Goal: Participate in discussion: Engage in conversation with other users on a specific topic

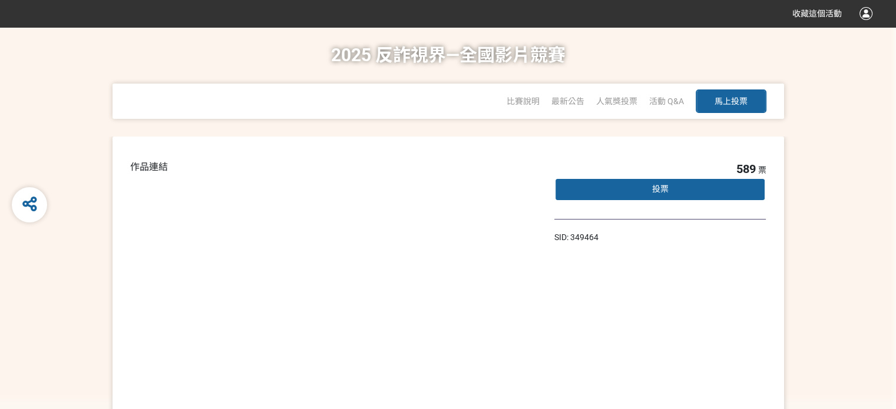
click at [820, 137] on div "2025 反詐視界—全國影片競賽 比賽說明 最新公告 人氣獎投票 「2025反詐視界—全國影片競賽」短影音組人氣獎投票 「2025反詐視界—全國影片競賽」短片…" at bounding box center [448, 82] width 848 height 110
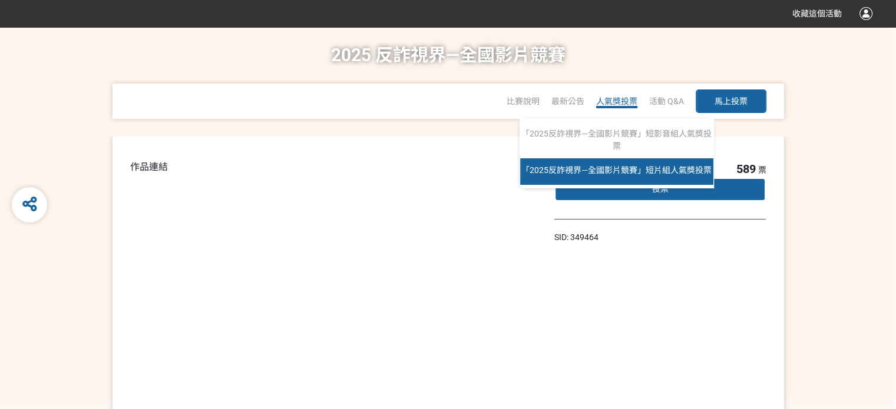
click at [590, 175] on span "「2025反詐視界—全國影片競賽」短片組人氣獎投票" at bounding box center [616, 169] width 190 height 9
select select "13146"
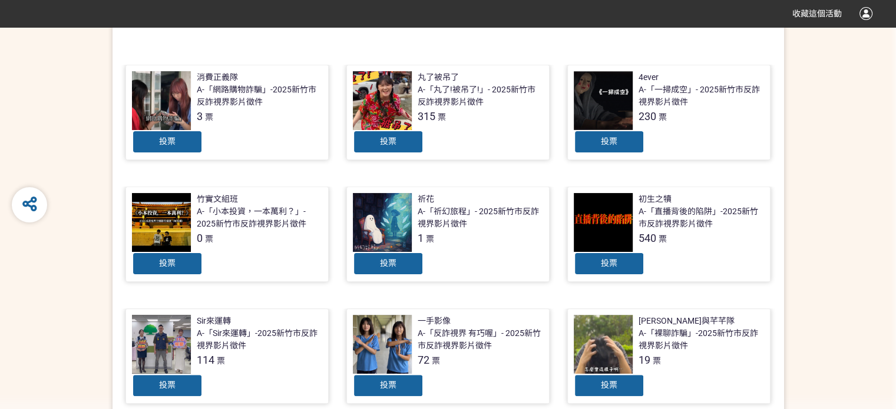
scroll to position [236, 0]
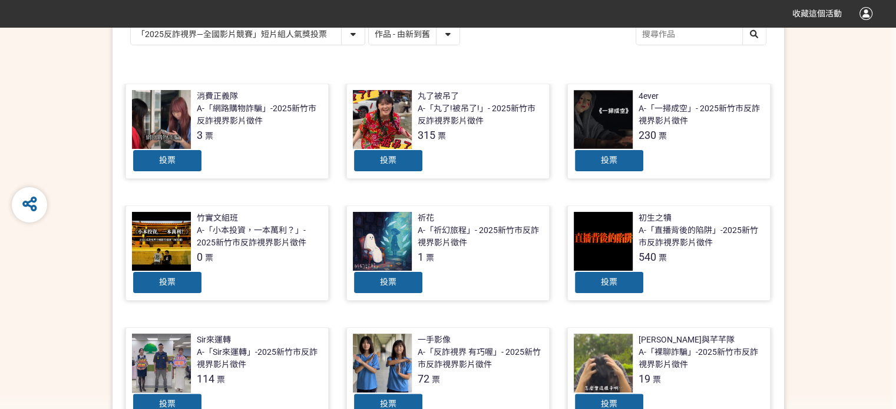
click at [459, 45] on select "作品 - 由新到舊 作品 - 由舊到新 票數 - 由多到少 票數 - 由少到多" at bounding box center [414, 34] width 91 height 21
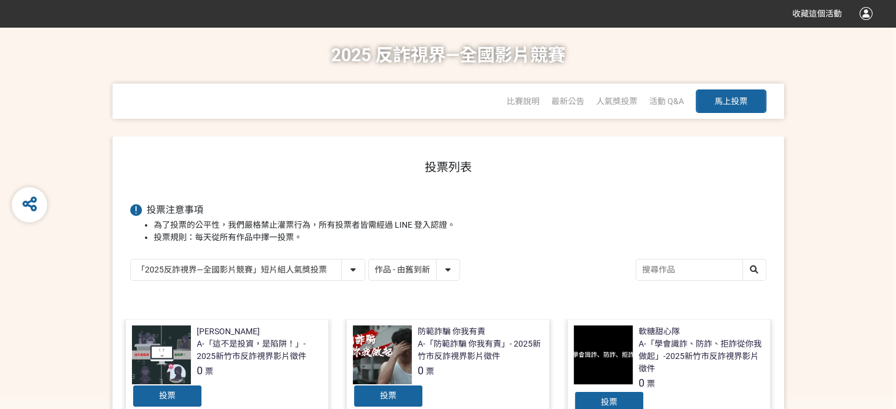
click at [459, 280] on select "作品 - 由新到舊 作品 - 由舊到新 票數 - 由多到少 票數 - 由少到多" at bounding box center [414, 270] width 91 height 21
select select "vote"
click at [459, 280] on select "作品 - 由新到舊 作品 - 由舊到新 票數 - 由多到少 票數 - 由少到多" at bounding box center [414, 270] width 91 height 21
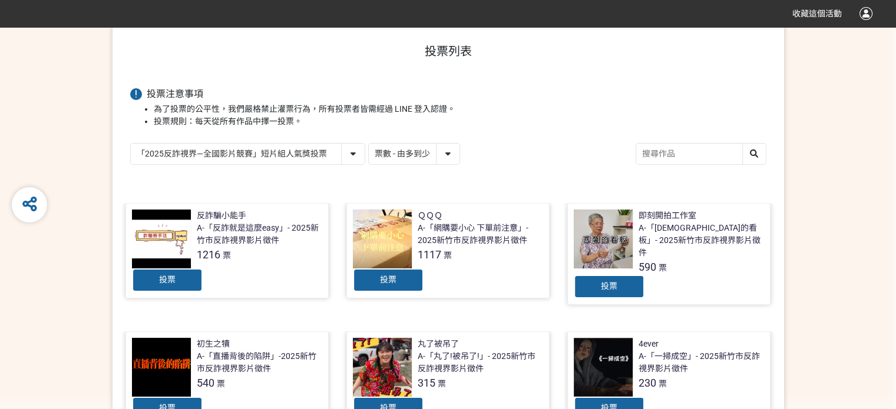
scroll to position [118, 0]
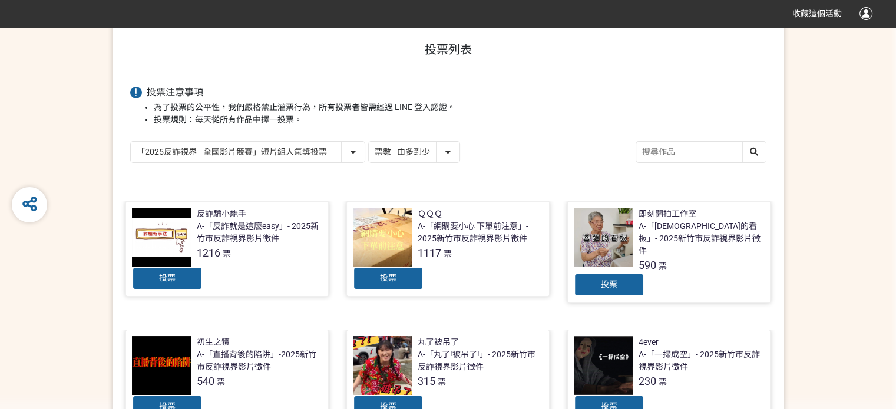
click at [459, 163] on select "作品 - 由新到舊 作品 - 由舊到新 票數 - 由多到少 票數 - 由少到多" at bounding box center [414, 152] width 91 height 21
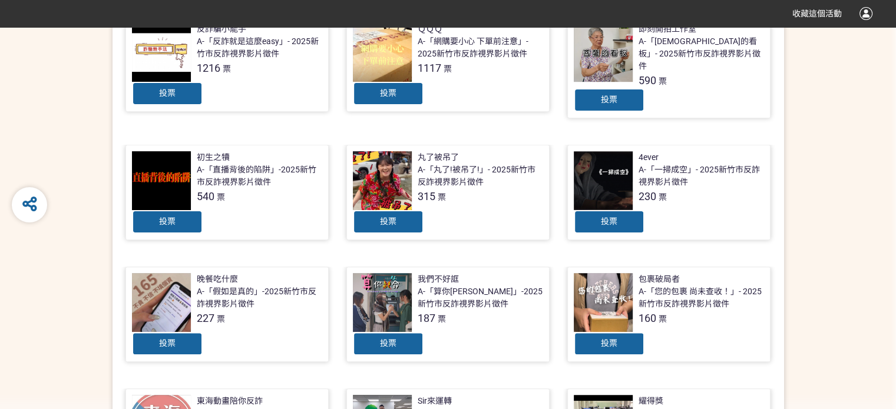
scroll to position [236, 0]
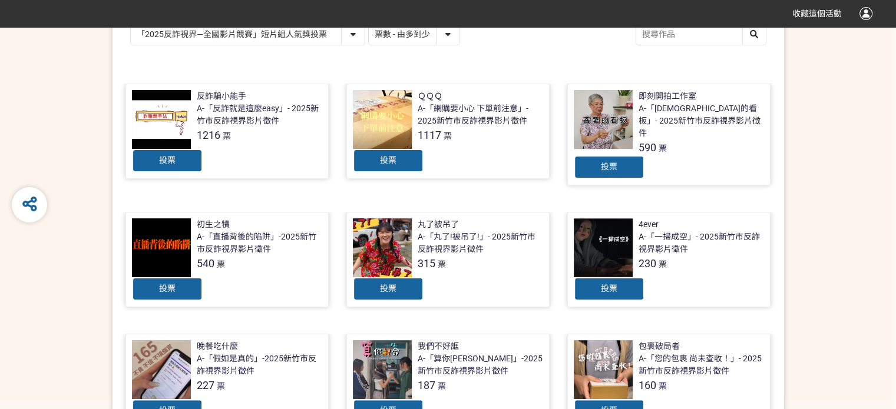
click at [584, 149] on div at bounding box center [603, 119] width 59 height 59
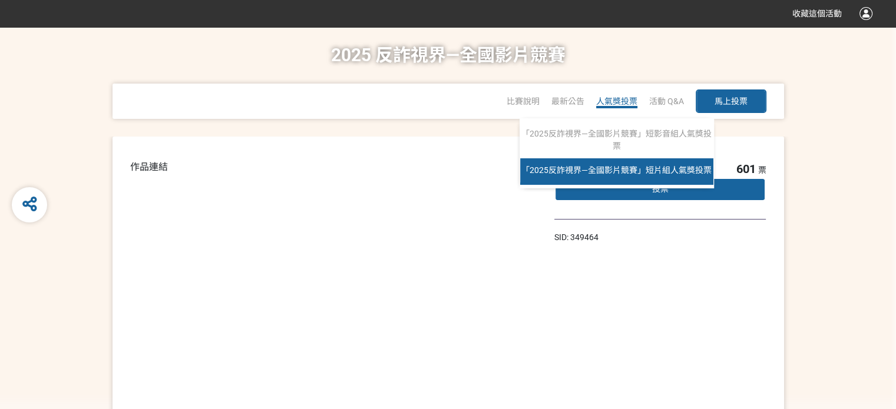
click at [620, 175] on span "「2025反詐視界—全國影片競賽」短片組人氣獎投票" at bounding box center [616, 169] width 190 height 9
select select "13146"
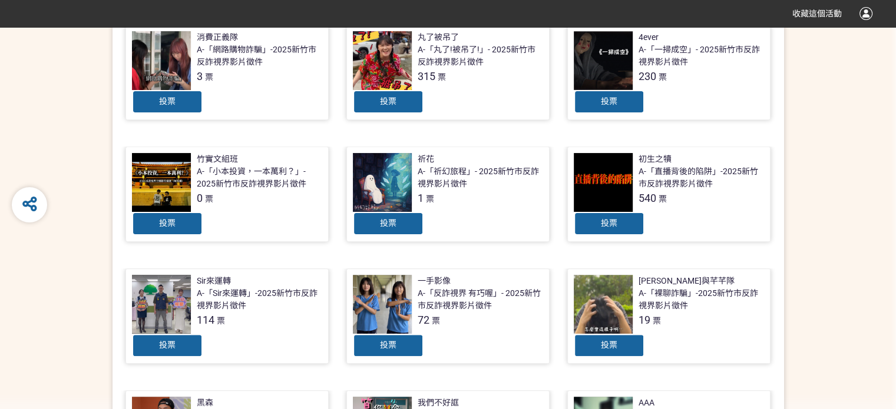
scroll to position [59, 0]
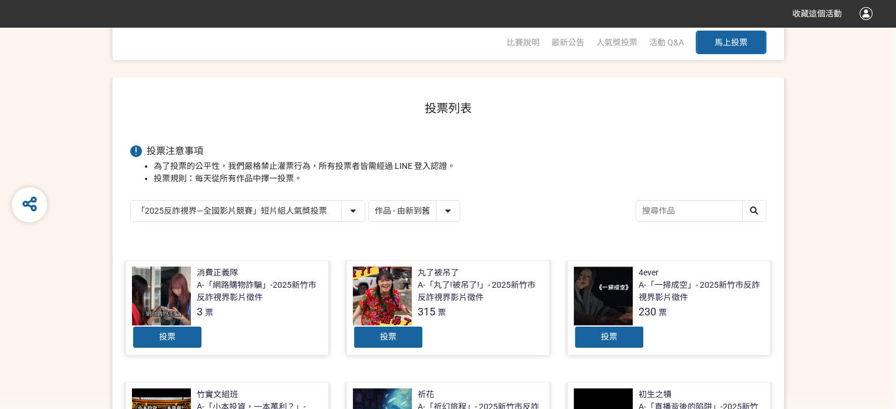
click at [459, 221] on select "作品 - 由新到舊 作品 - 由舊到新 票數 - 由多到少 票數 - 由少到多" at bounding box center [414, 211] width 91 height 21
select select "vote"
click at [459, 221] on select "作品 - 由新到舊 作品 - 由舊到新 票數 - 由多到少 票數 - 由少到多" at bounding box center [414, 211] width 91 height 21
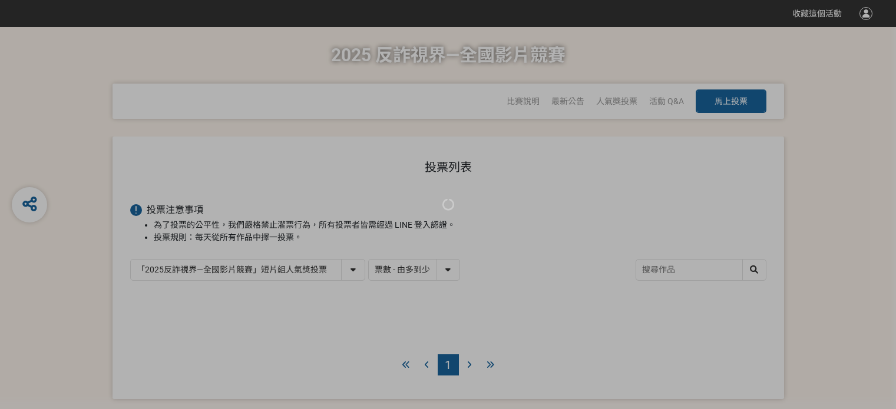
select select "13146"
select select "vote"
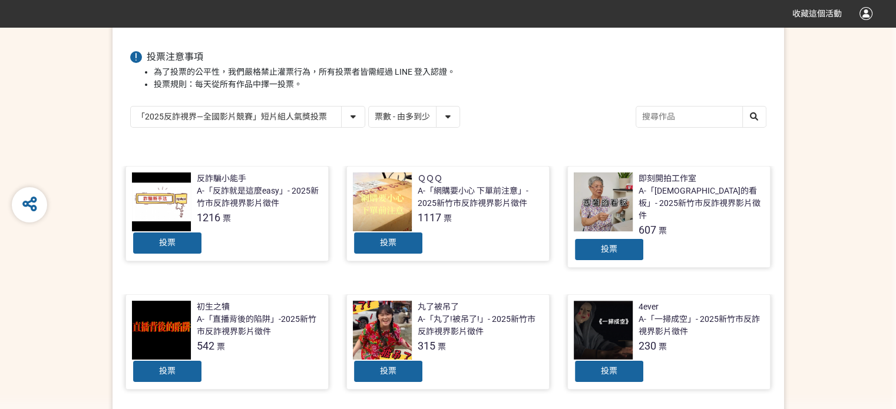
scroll to position [118, 0]
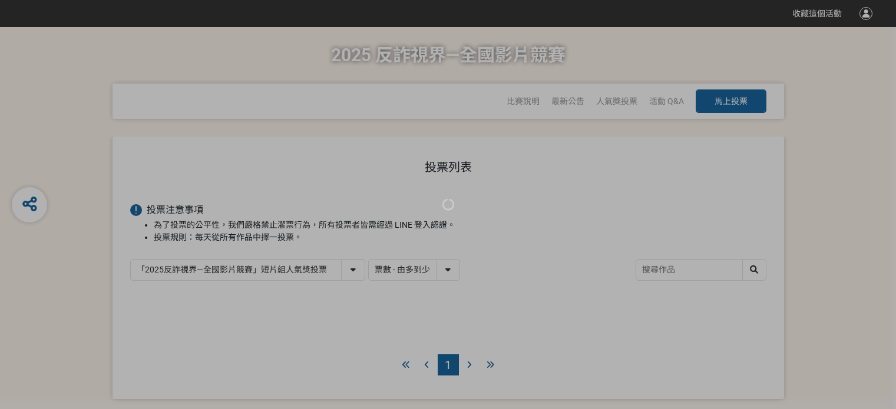
select select "13146"
select select "vote"
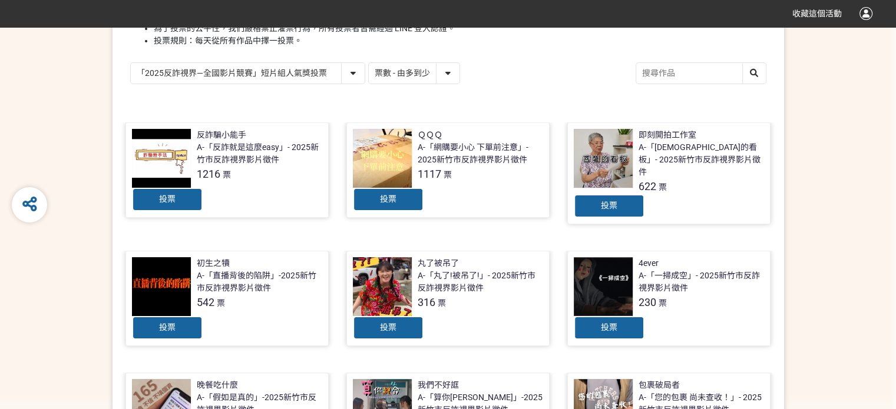
scroll to position [177, 0]
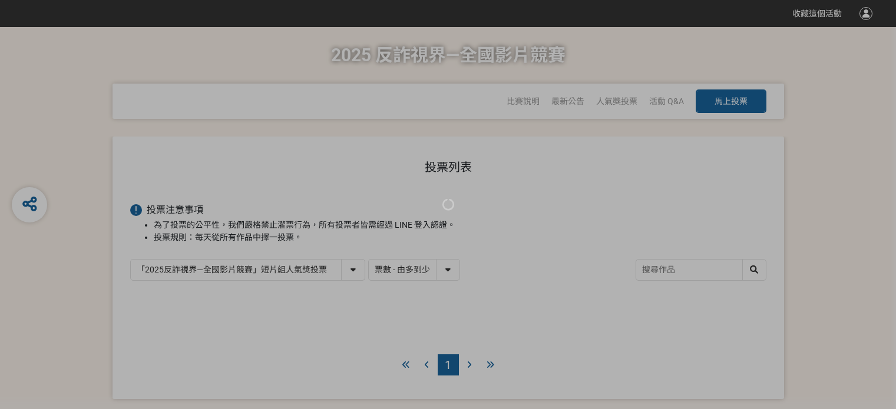
select select "13146"
select select "vote"
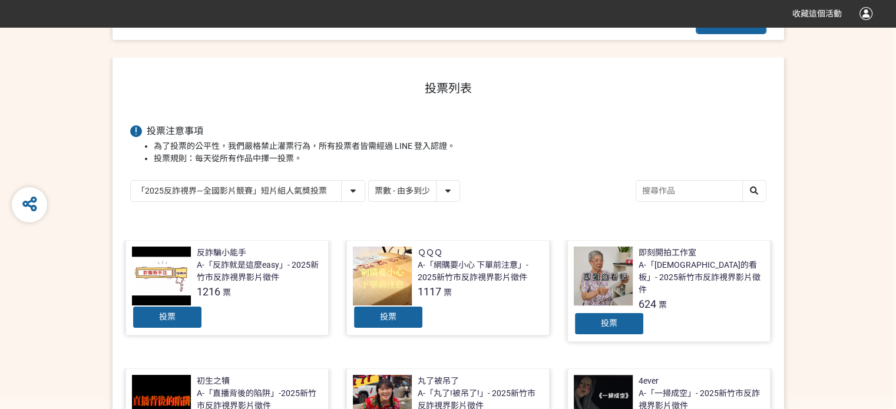
scroll to position [236, 0]
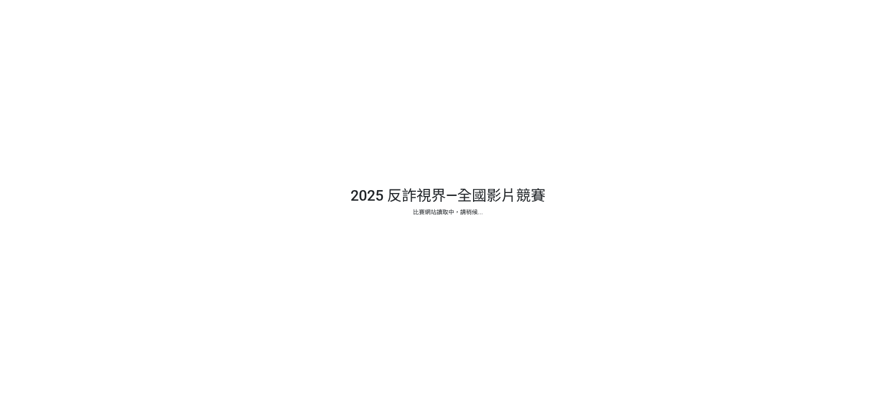
select select "13146"
select select "vote"
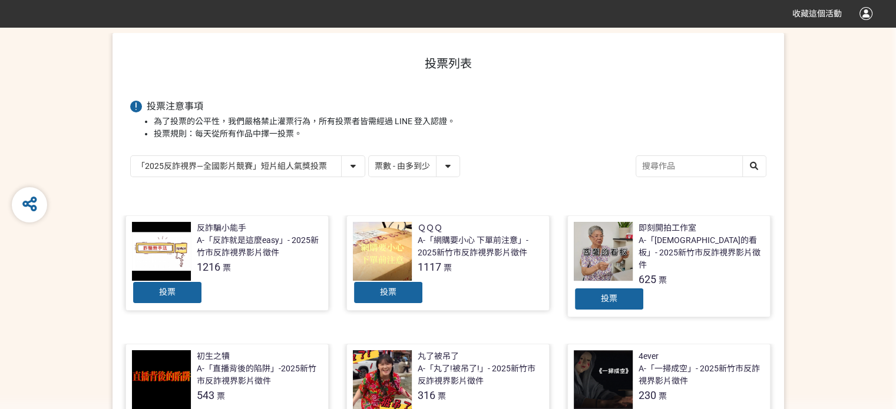
scroll to position [59, 0]
